Goal: Transaction & Acquisition: Book appointment/travel/reservation

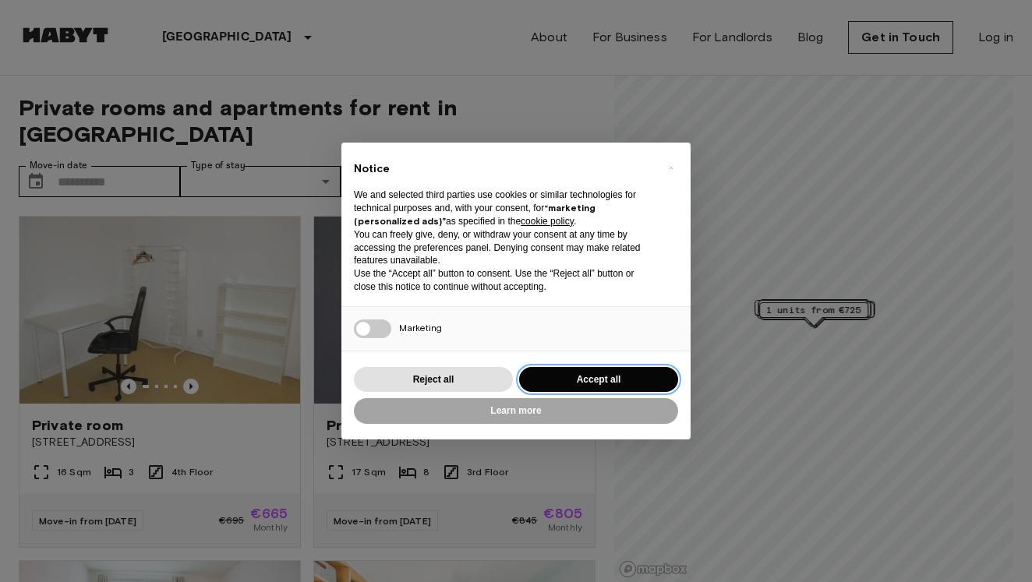
click at [569, 376] on button "Accept all" at bounding box center [598, 380] width 159 height 26
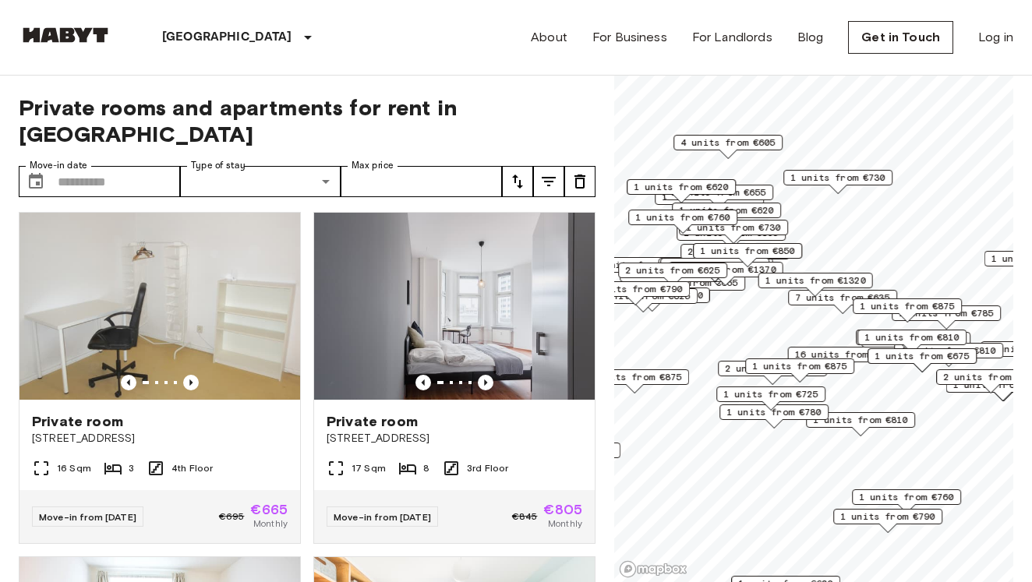
scroll to position [2, 0]
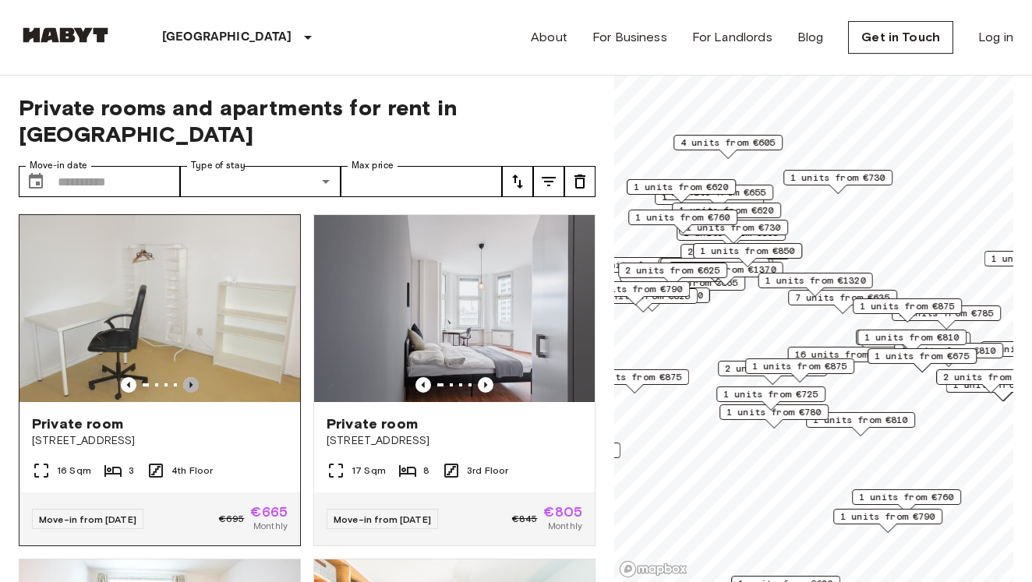
click at [189, 377] on icon "Previous image" at bounding box center [191, 385] width 16 height 16
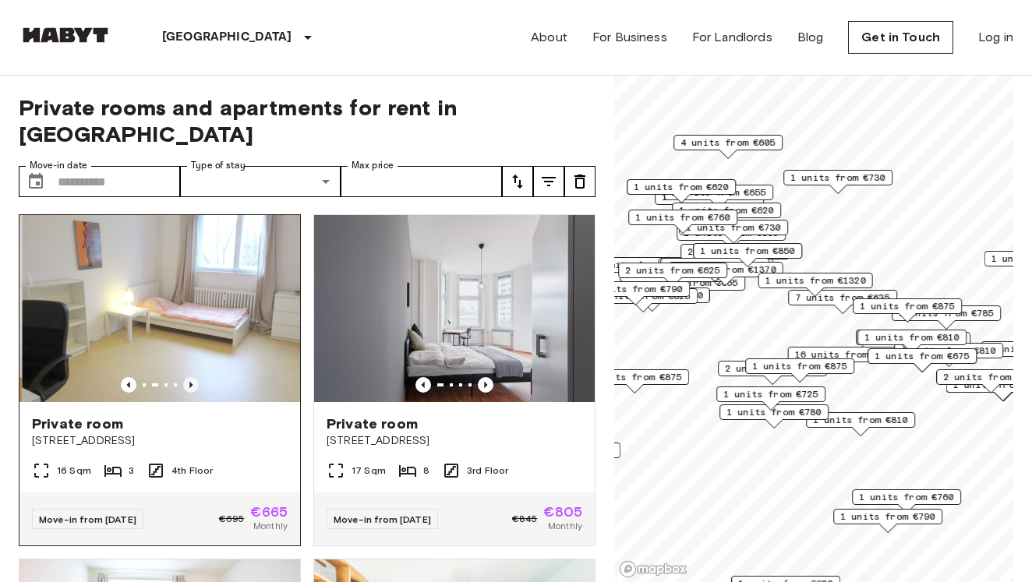
click at [192, 377] on icon "Previous image" at bounding box center [191, 385] width 16 height 16
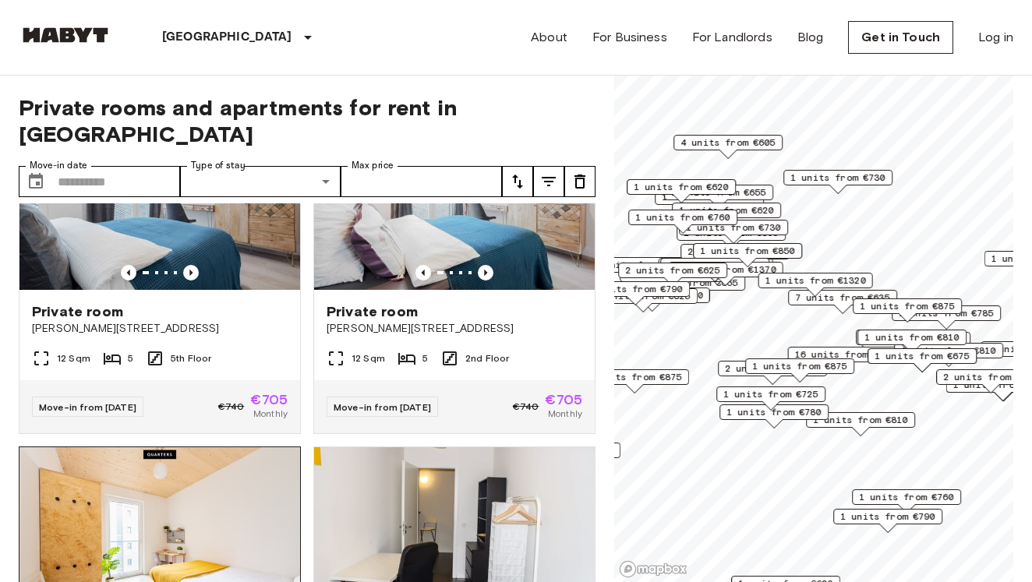
scroll to position [1025, 0]
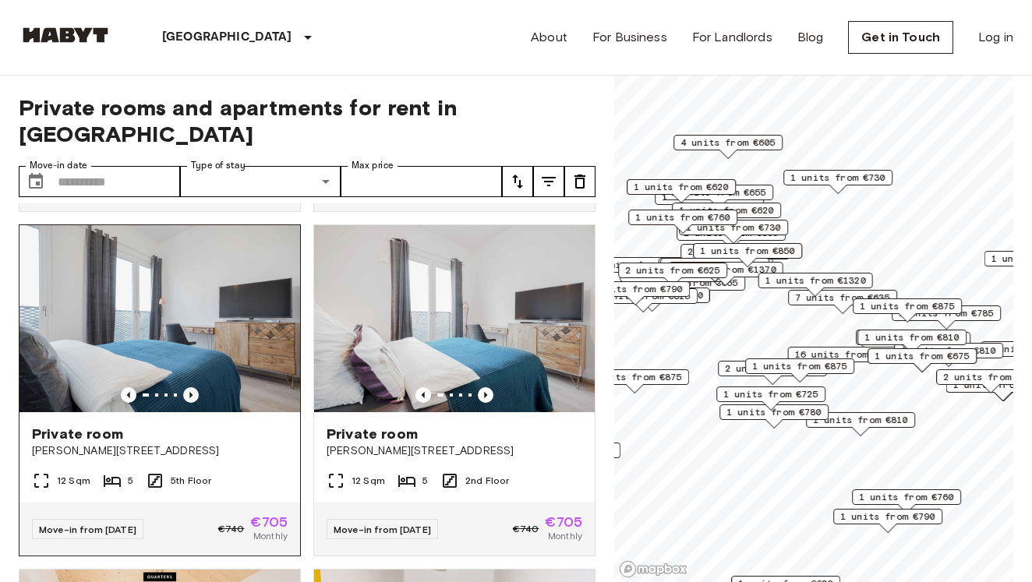
click at [186, 387] on icon "Previous image" at bounding box center [191, 395] width 16 height 16
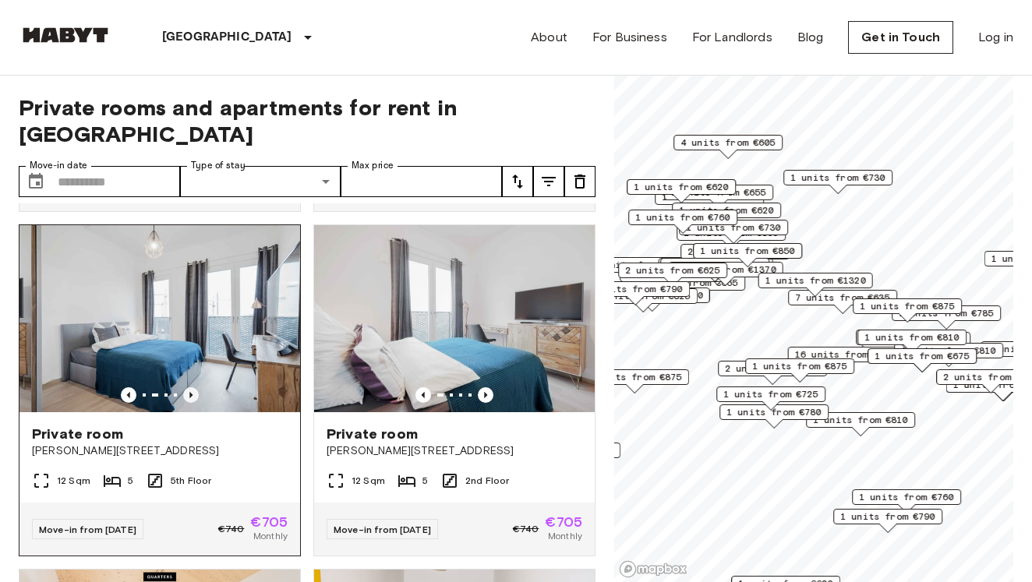
click at [186, 387] on icon "Previous image" at bounding box center [191, 395] width 16 height 16
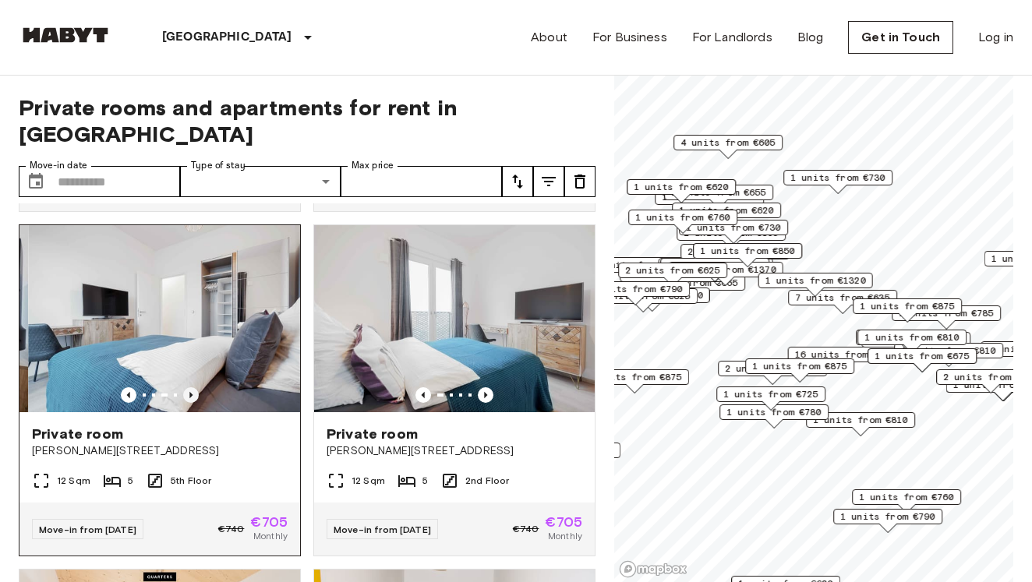
click at [195, 387] on icon "Previous image" at bounding box center [191, 395] width 16 height 16
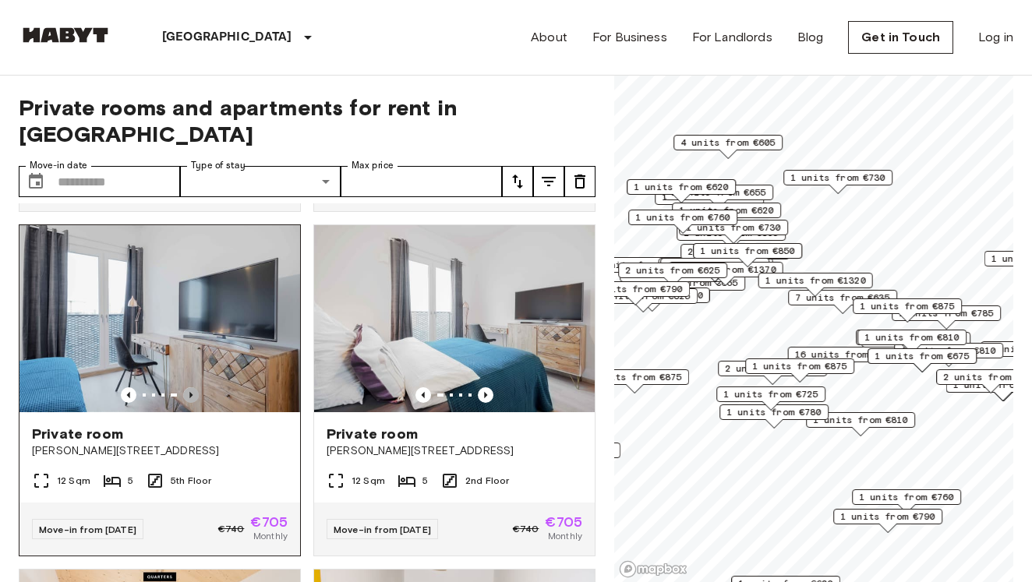
click at [195, 387] on icon "Previous image" at bounding box center [191, 395] width 16 height 16
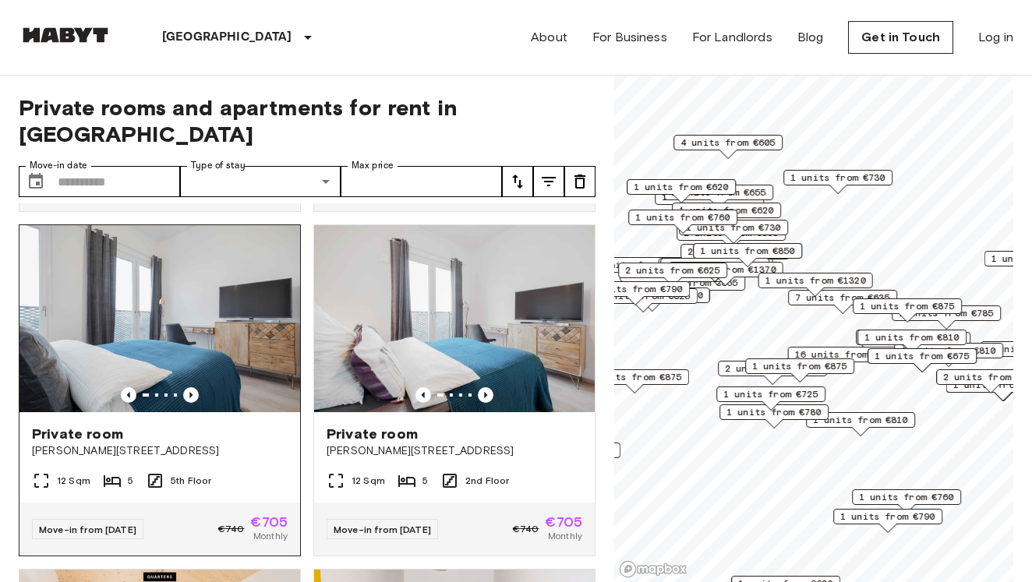
click at [257, 322] on img at bounding box center [159, 318] width 281 height 187
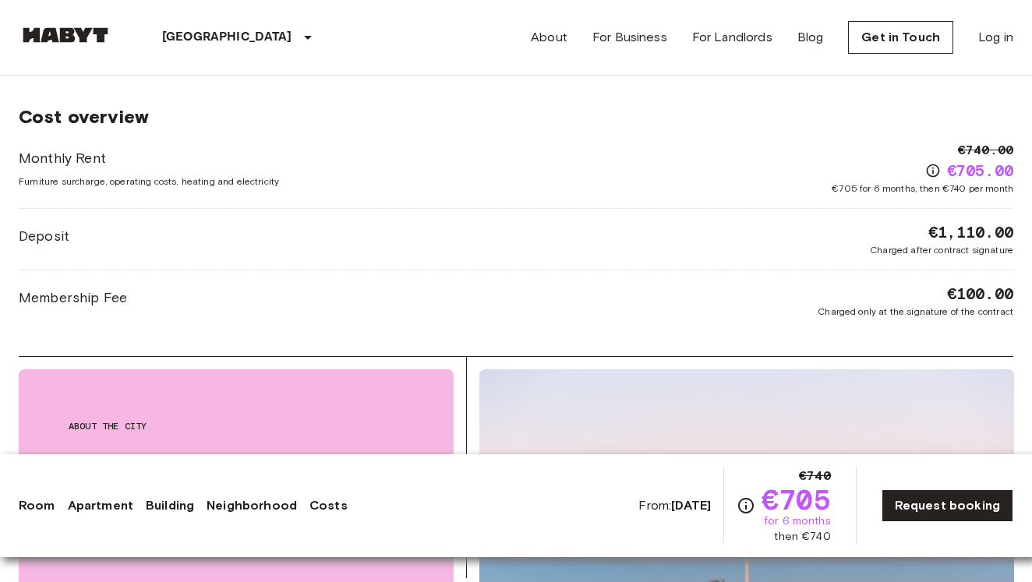
scroll to position [1769, 0]
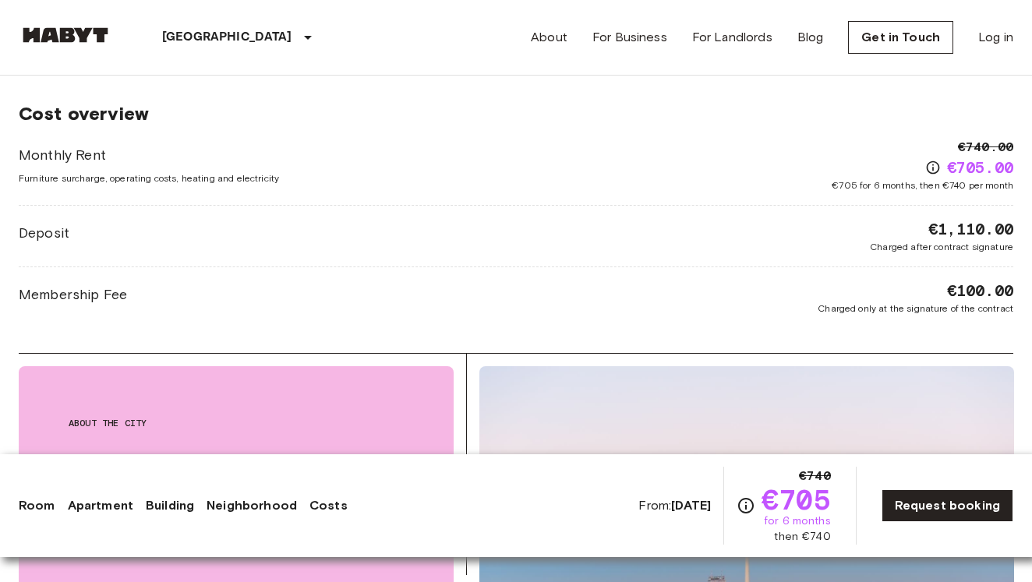
click at [937, 220] on span "€1,110.00" at bounding box center [970, 229] width 85 height 22
click at [447, 281] on div "Membership Fee €100.00 Charged only at the signature of the contract" at bounding box center [516, 298] width 995 height 36
click at [744, 503] on icon "Check cost overview for full price breakdown. Please note that discounts apply …" at bounding box center [746, 506] width 16 height 16
